Goal: Task Accomplishment & Management: Manage account settings

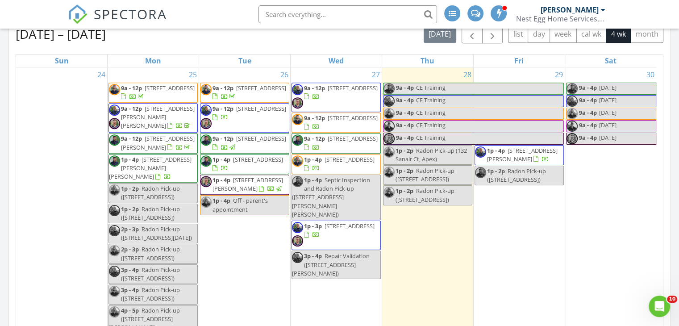
scroll to position [737, 693]
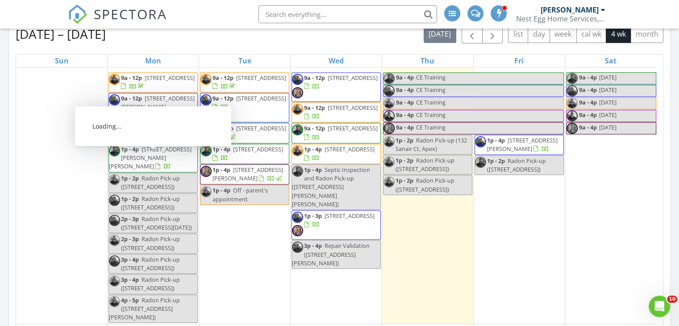
click at [140, 161] on span "194 Weldon Dr, Clayton 27520" at bounding box center [150, 157] width 83 height 25
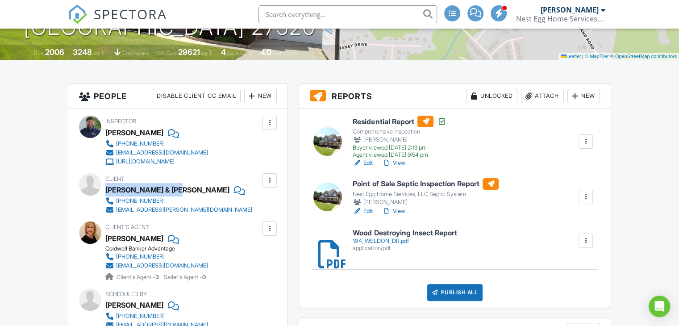
drag, startPoint x: 105, startPoint y: 190, endPoint x: 175, endPoint y: 193, distance: 70.1
click at [175, 193] on div "[PERSON_NAME] & [PERSON_NAME]" at bounding box center [167, 189] width 124 height 13
copy div "Jeremy & Katy Yates"
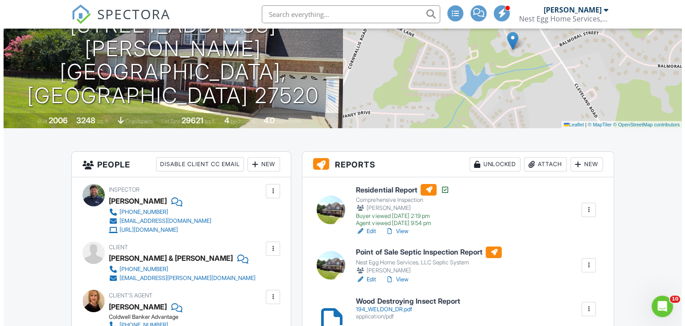
scroll to position [134, 0]
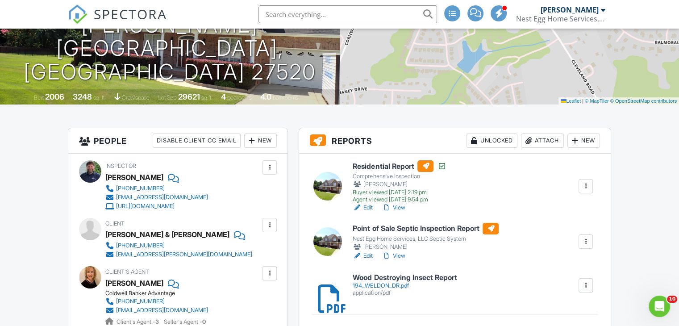
click at [544, 141] on div "Attach" at bounding box center [542, 140] width 43 height 14
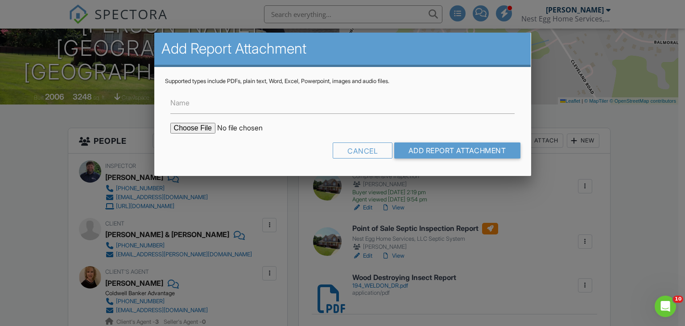
click at [186, 129] on input "file" at bounding box center [246, 128] width 152 height 11
type input "C:\fakepath\194-Weldon-Dr_RadonReport_7996f42d-91ef-40aa-a105-6ac3295eab3a.pdf"
click at [439, 150] on input "Add Report Attachment" at bounding box center [457, 150] width 126 height 16
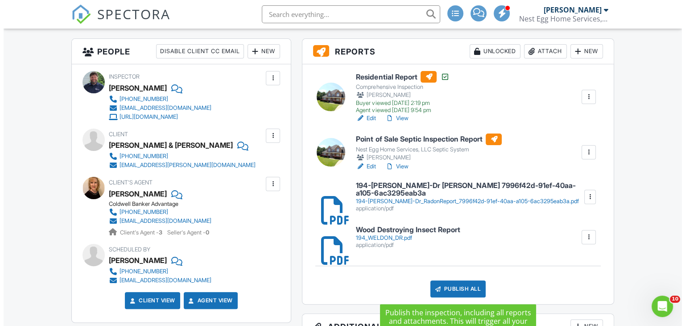
scroll to position [268, 0]
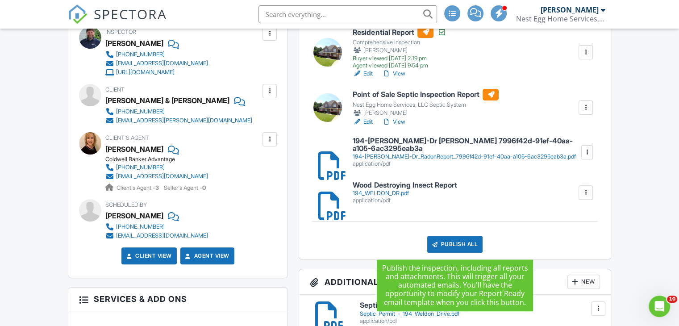
click at [453, 243] on div "Publish All" at bounding box center [455, 244] width 56 height 17
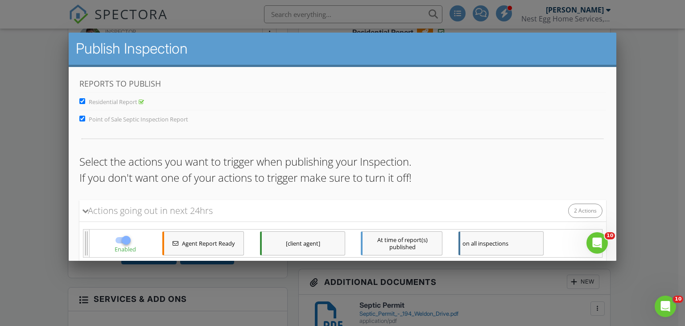
scroll to position [0, 0]
click at [81, 119] on input "Point of Sale Septic Inspection Report" at bounding box center [82, 119] width 6 height 6
checkbox input "false"
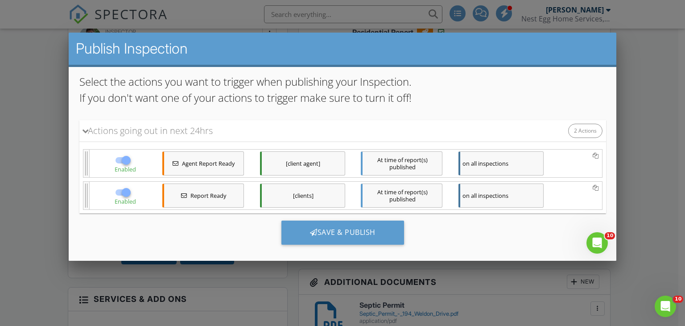
scroll to position [86, 0]
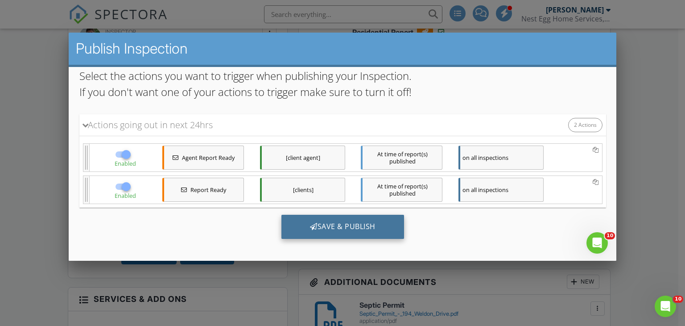
click at [331, 227] on div "Save & Publish" at bounding box center [342, 227] width 123 height 24
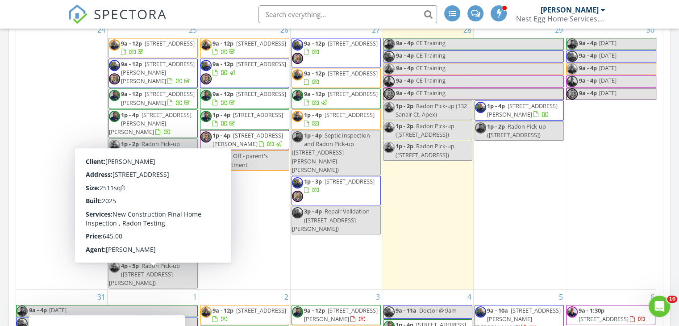
scroll to position [402, 0]
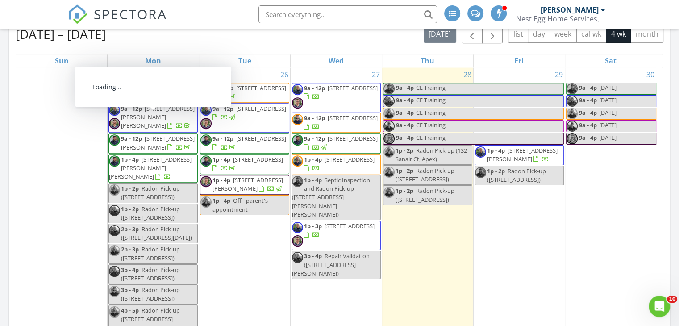
click at [266, 93] on span "9a - 12p 132 Sanair Ct, Apex 27502" at bounding box center [244, 92] width 88 height 17
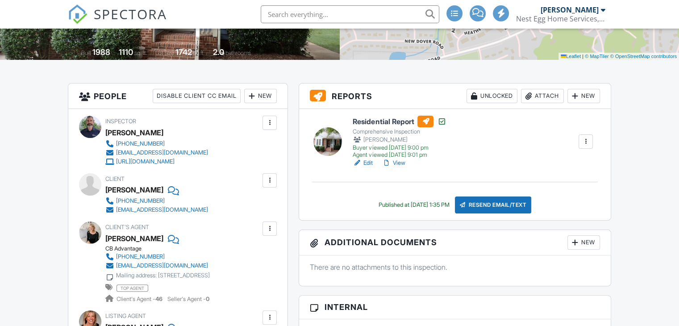
scroll to position [178, 0]
click at [400, 163] on link "View" at bounding box center [393, 162] width 23 height 9
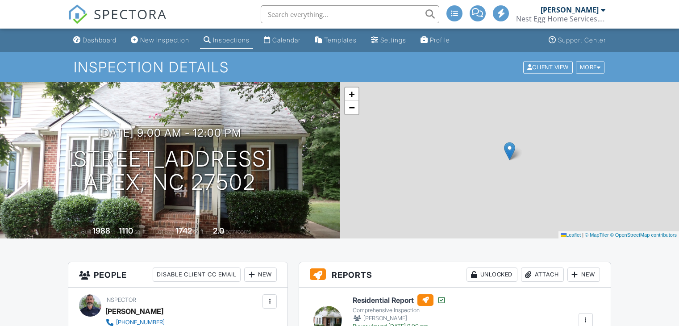
drag, startPoint x: 98, startPoint y: 40, endPoint x: 78, endPoint y: 163, distance: 124.8
click at [98, 40] on div "Dashboard" at bounding box center [100, 40] width 34 height 8
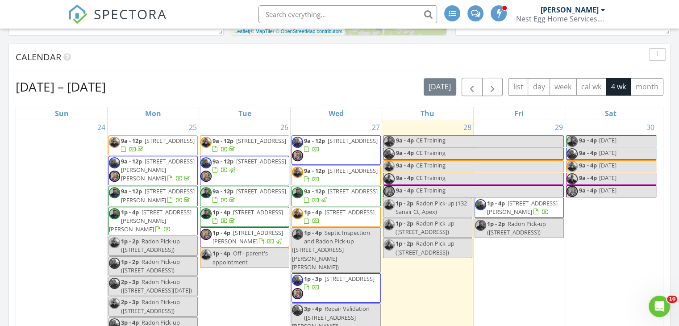
click at [320, 171] on span "9a - 12p" at bounding box center [314, 170] width 21 height 8
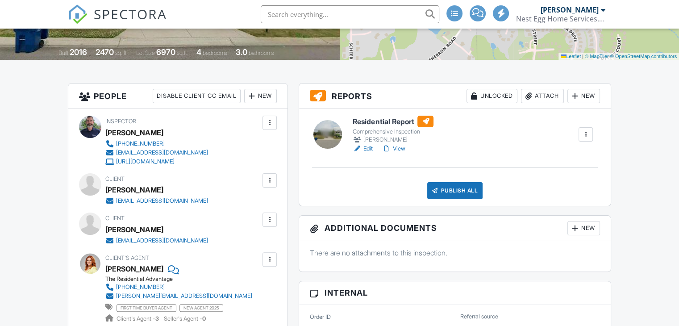
click at [367, 149] on link "Edit" at bounding box center [363, 148] width 20 height 9
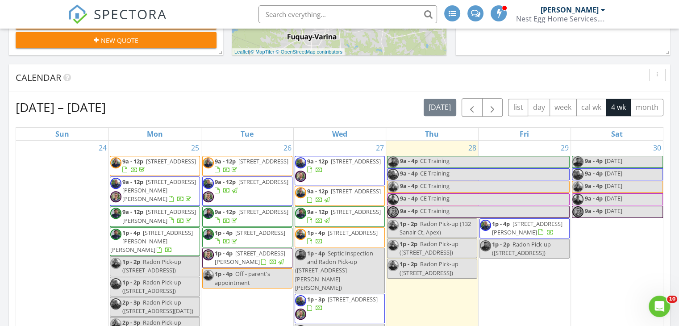
scroll to position [357, 0]
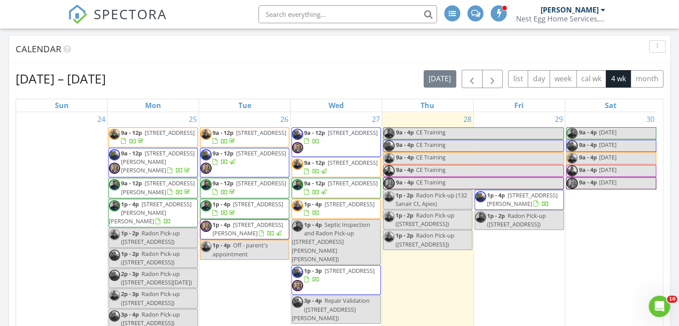
click at [325, 163] on link "9a - 12p [STREET_ADDRESS]" at bounding box center [341, 166] width 74 height 17
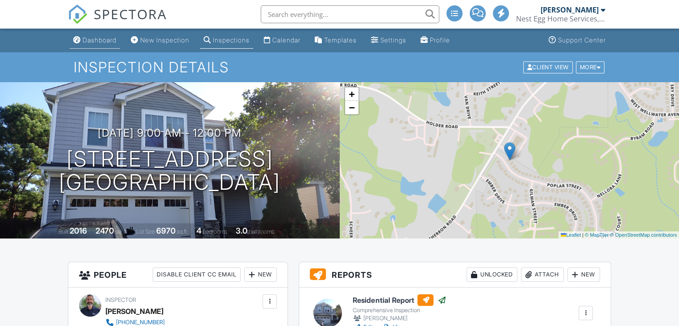
click at [93, 41] on div "Dashboard" at bounding box center [100, 40] width 34 height 8
